Goal: Information Seeking & Learning: Find specific page/section

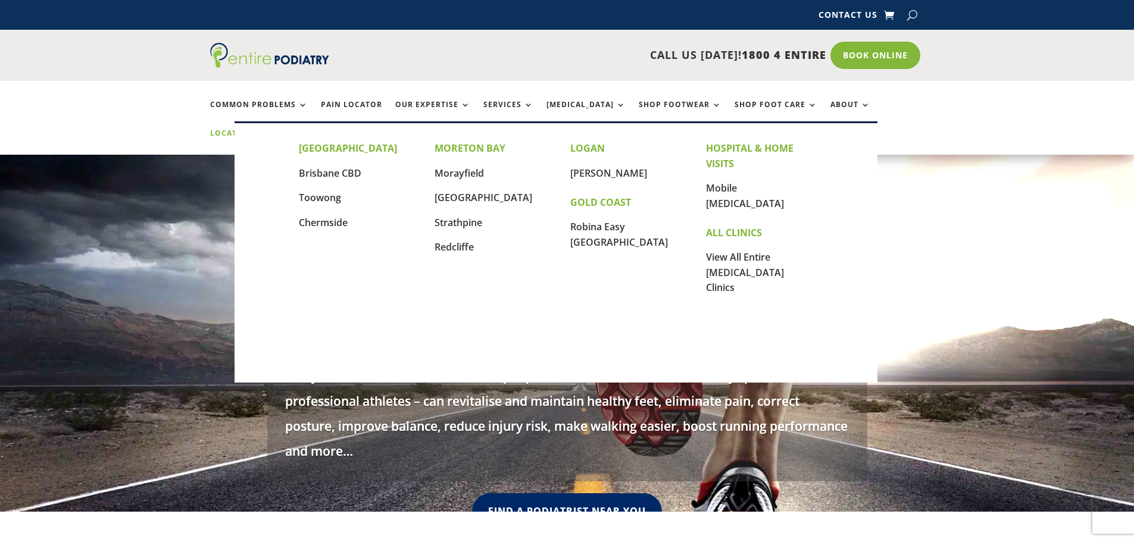
click at [270, 129] on link "Locations" at bounding box center [240, 142] width 60 height 26
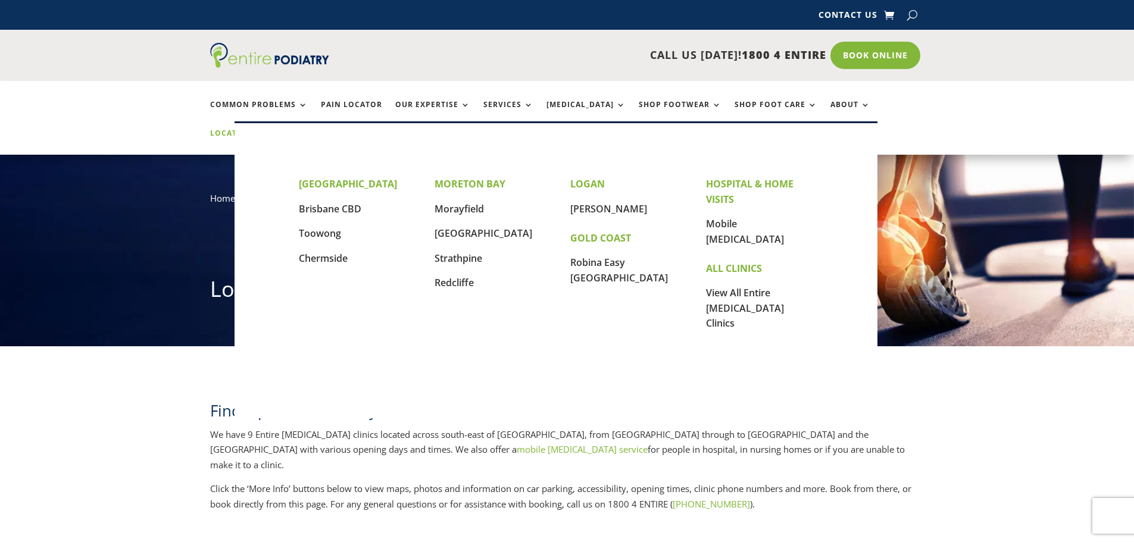
click at [270, 129] on link "Locations" at bounding box center [240, 142] width 60 height 26
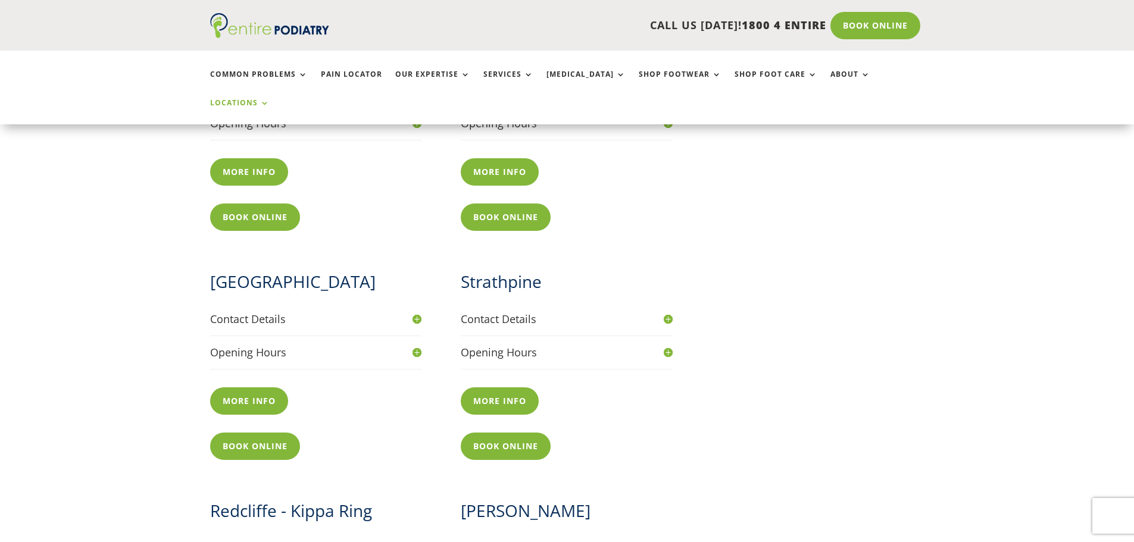
scroll to position [810, 0]
click at [273, 387] on link "More info" at bounding box center [252, 400] width 84 height 27
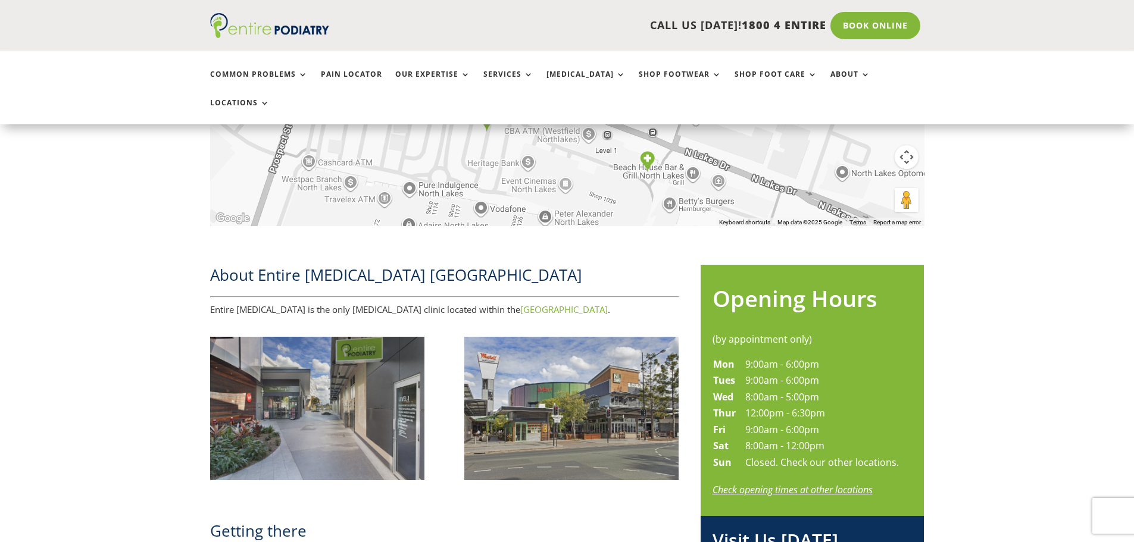
scroll to position [476, 0]
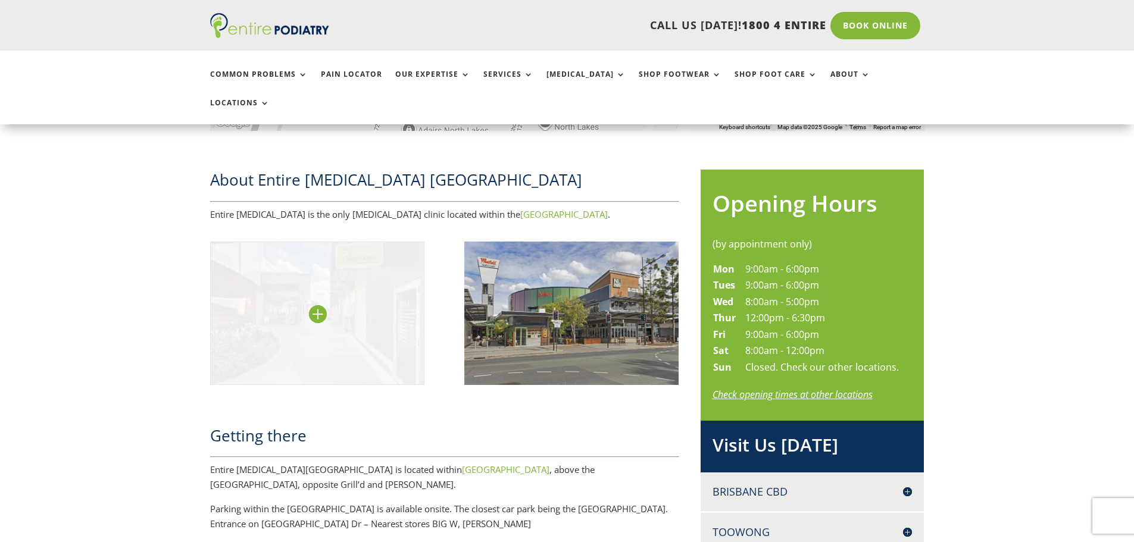
click at [323, 288] on img at bounding box center [317, 313] width 215 height 143
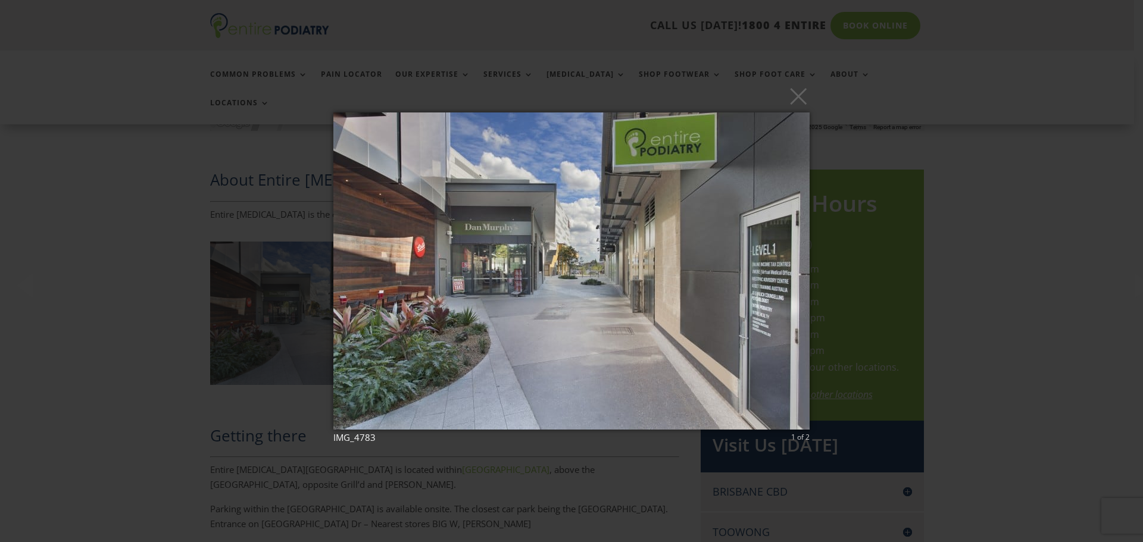
click at [778, 269] on img at bounding box center [571, 271] width 476 height 365
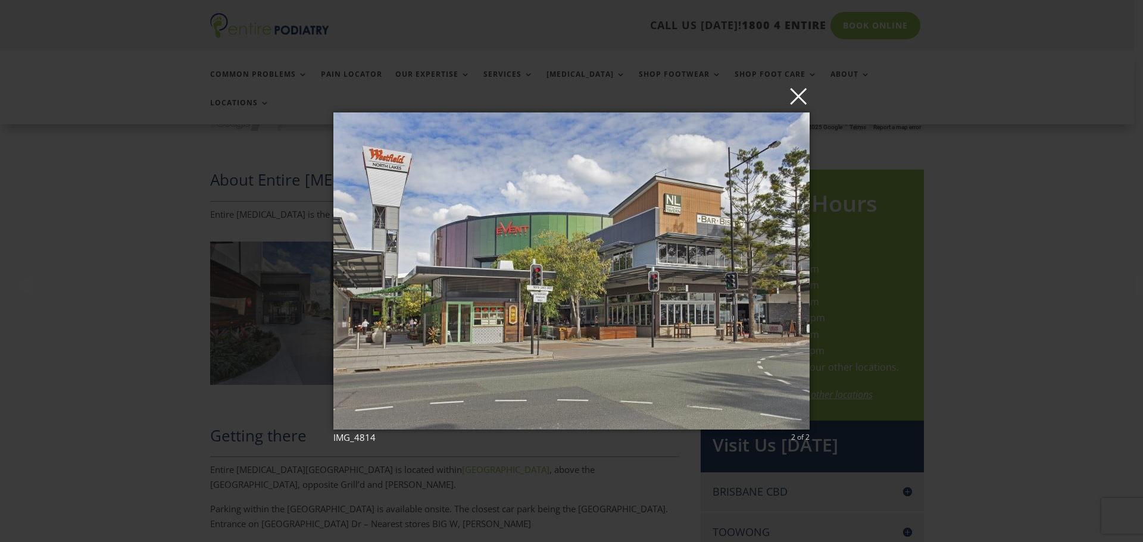
click at [798, 100] on button "×" at bounding box center [575, 96] width 476 height 26
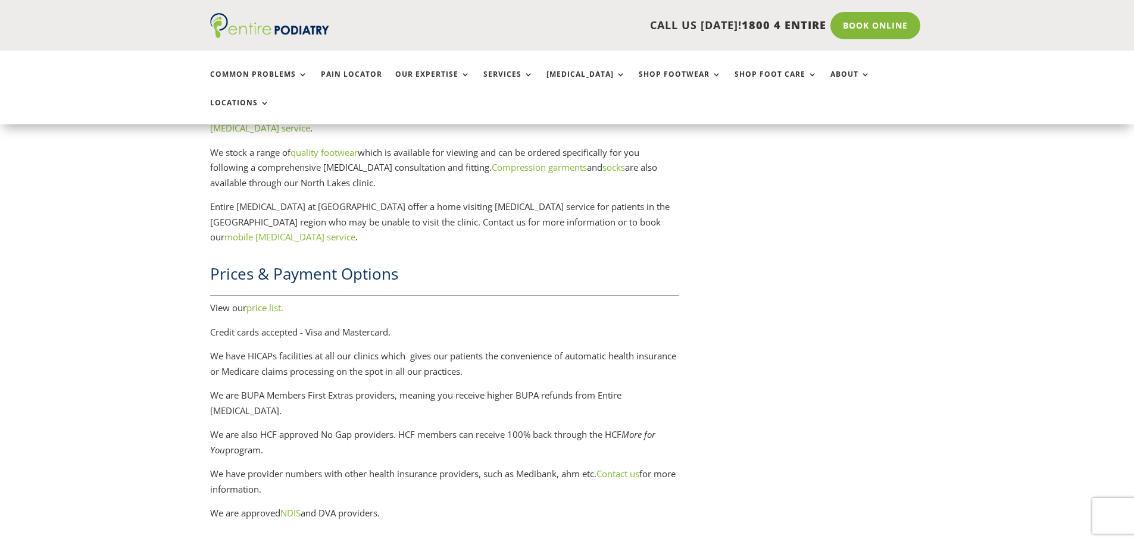
scroll to position [1953, 0]
click at [265, 299] on link "price list." at bounding box center [265, 305] width 37 height 12
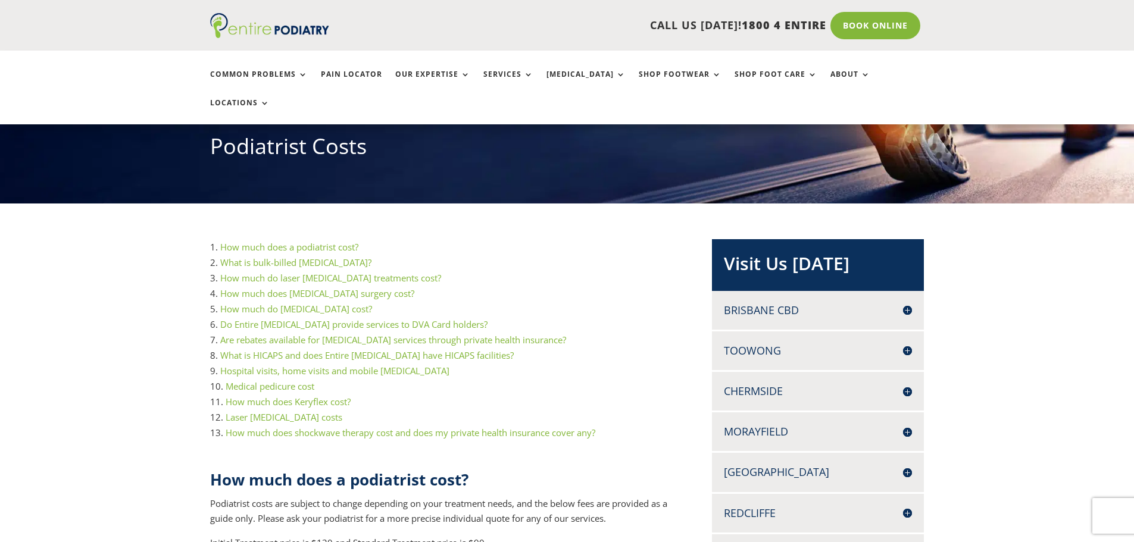
scroll to position [238, 0]
